Goal: Task Accomplishment & Management: Use online tool/utility

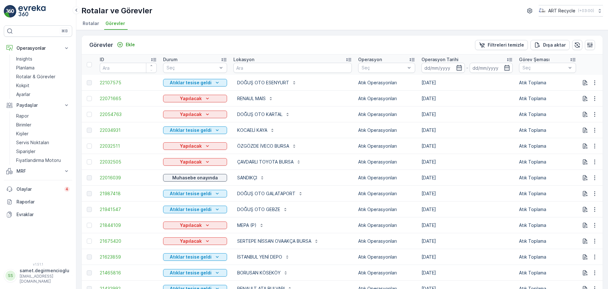
scroll to position [0, 9]
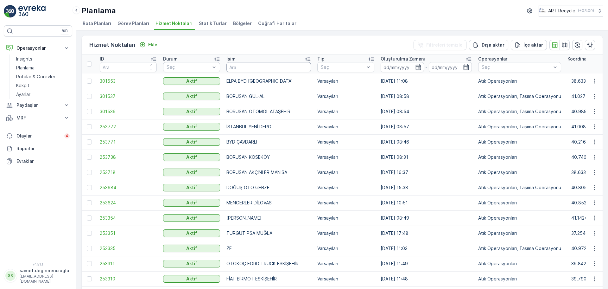
click at [269, 68] on input "text" at bounding box center [268, 67] width 85 height 10
type input "BARAKFA"
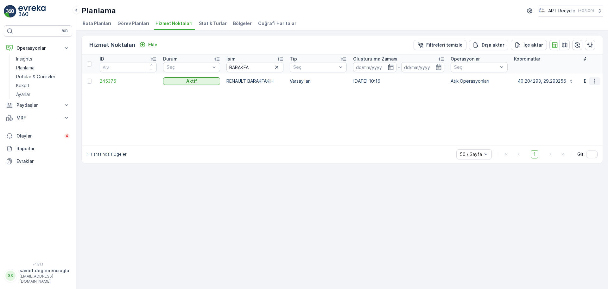
click at [592, 79] on icon "button" at bounding box center [595, 81] width 6 height 6
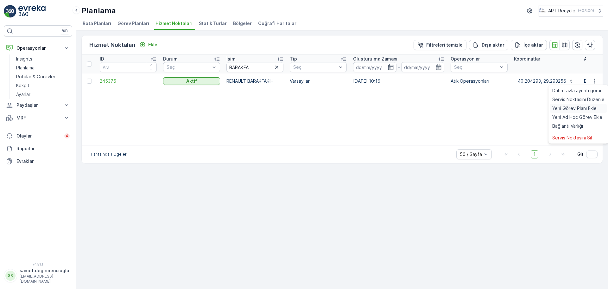
click at [562, 112] on div "Yeni Görev Planı Ekle" at bounding box center [578, 108] width 57 height 9
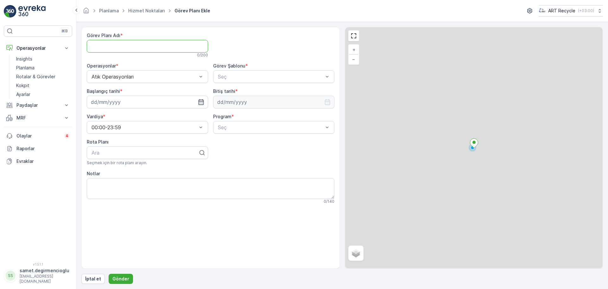
click at [166, 42] on Adı "Görev Planı Adı" at bounding box center [147, 46] width 121 height 13
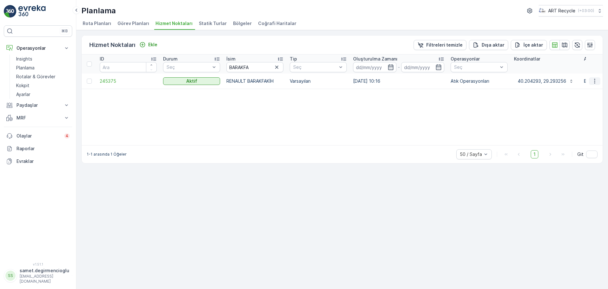
click at [594, 79] on icon "button" at bounding box center [595, 81] width 6 height 6
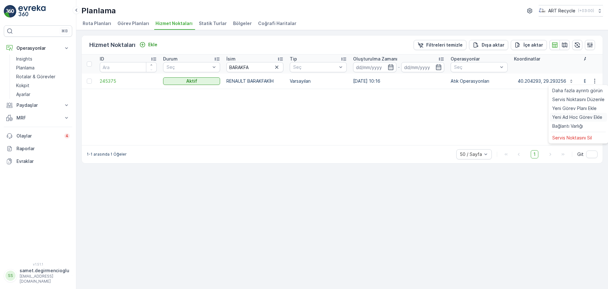
click at [567, 117] on span "Yeni Ad Hoc Görev Ekle" at bounding box center [577, 117] width 50 height 6
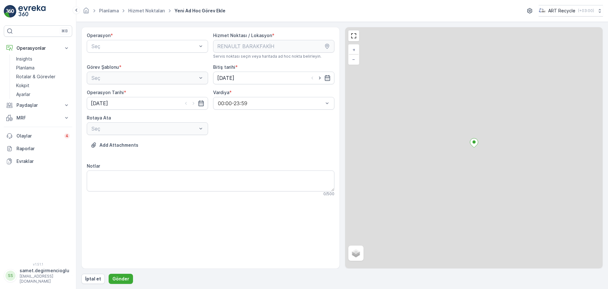
click at [130, 28] on div "Operasyon * Seç Hizmet Noktası / Lokasyon * Servis noktası seçin veya haritada …" at bounding box center [210, 148] width 258 height 242
click at [119, 59] on span "Atık Operasyonları" at bounding box center [112, 62] width 42 height 6
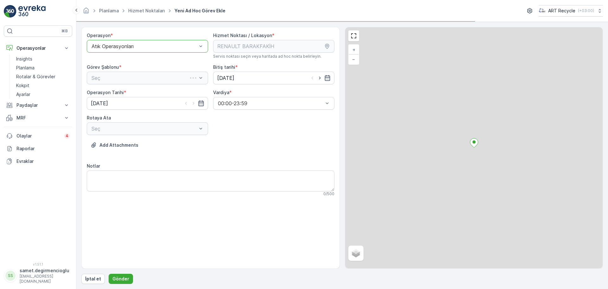
click at [126, 74] on div "Seç" at bounding box center [147, 78] width 121 height 13
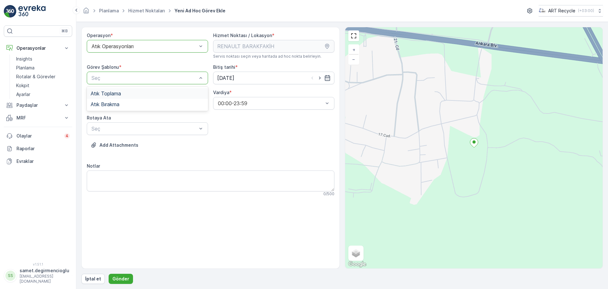
click at [123, 93] on div "Atık Toplama" at bounding box center [148, 94] width 114 height 6
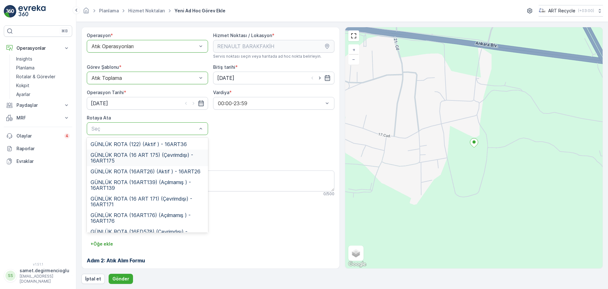
scroll to position [11, 0]
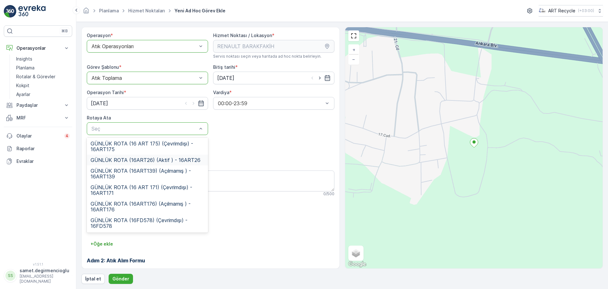
click at [156, 161] on span "GÜNLÜK ROTA (16ART26) (Aktif ) - 16ART26" at bounding box center [146, 160] width 110 height 6
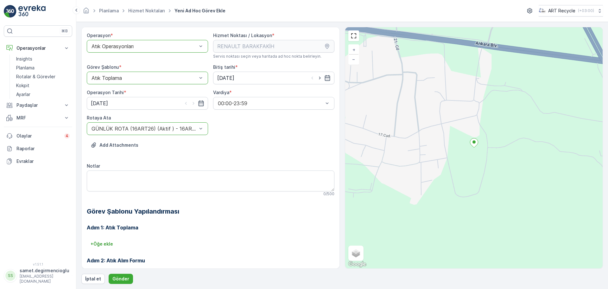
click at [301, 143] on div "Add Attachments" at bounding box center [211, 149] width 248 height 18
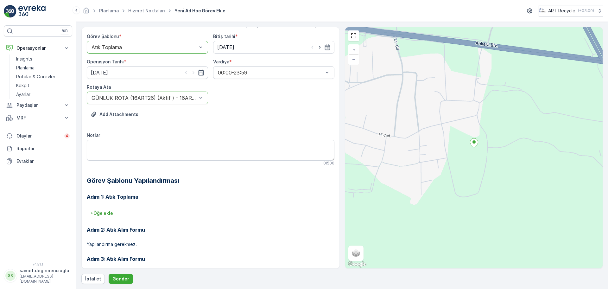
scroll to position [54, 0]
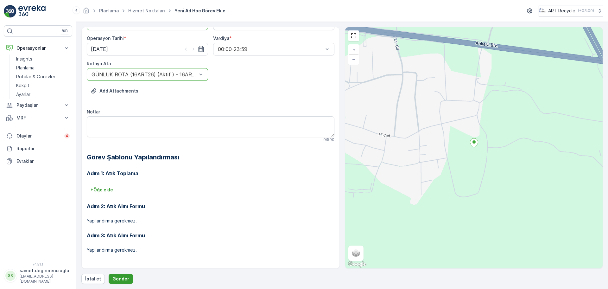
click at [117, 280] on p "Gönder" at bounding box center [120, 279] width 17 height 6
